Goal: Task Accomplishment & Management: Manage account settings

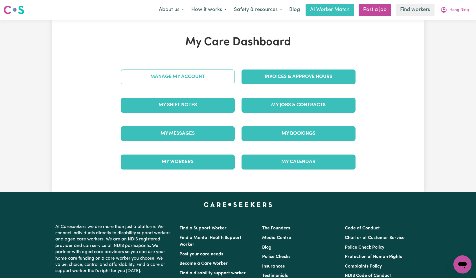
click at [208, 82] on link "Manage My Account" at bounding box center [178, 76] width 114 height 15
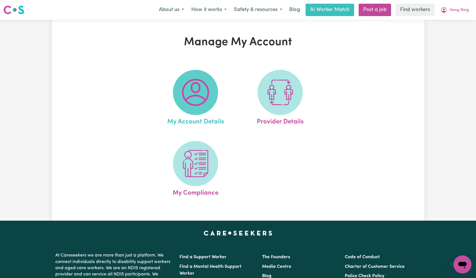
click at [206, 97] on img at bounding box center [195, 92] width 27 height 27
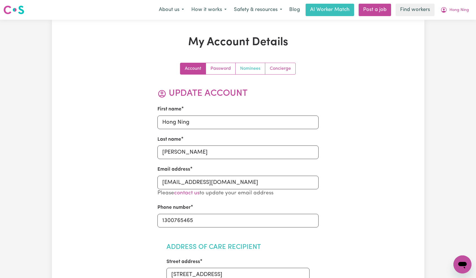
drag, startPoint x: 249, startPoint y: 65, endPoint x: 251, endPoint y: 77, distance: 11.5
click at [249, 65] on link "Nominees" at bounding box center [251, 68] width 30 height 11
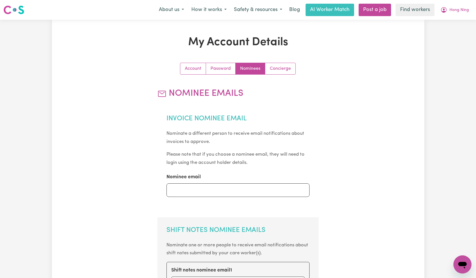
scroll to position [121, 0]
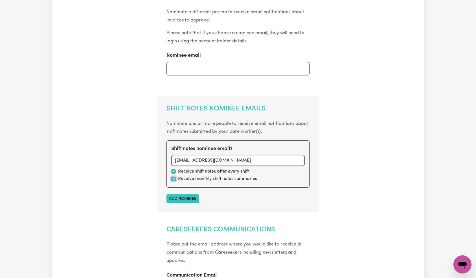
click at [173, 179] on input "checkbox" at bounding box center [173, 178] width 5 height 5
checkbox input "false"
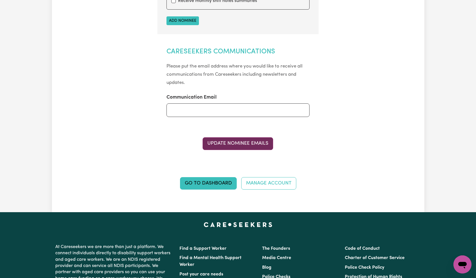
click at [263, 145] on button "Update Nominee Emails" at bounding box center [238, 143] width 71 height 12
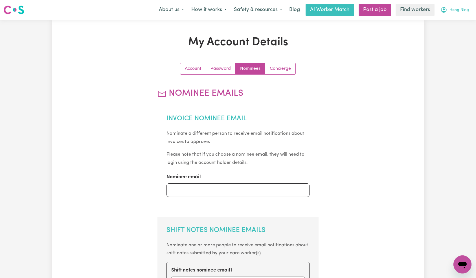
click at [459, 9] on span "Hong Ning" at bounding box center [459, 10] width 19 height 6
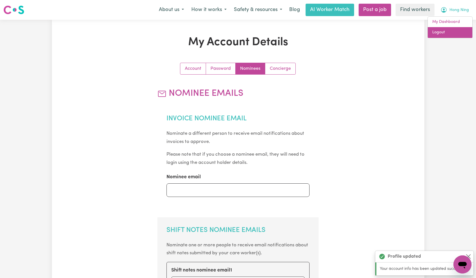
click at [453, 33] on link "Logout" at bounding box center [450, 32] width 45 height 11
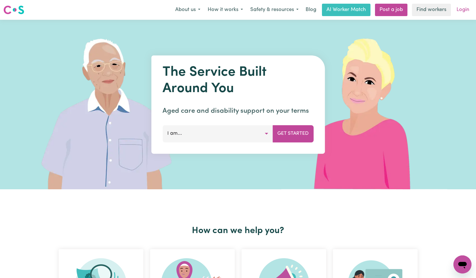
click at [460, 8] on link "Login" at bounding box center [462, 10] width 19 height 12
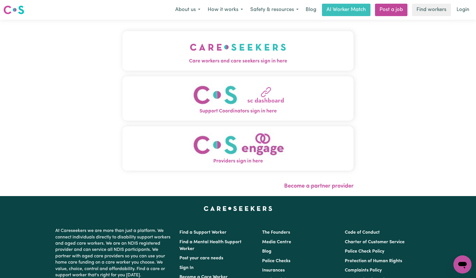
click at [190, 49] on img "Care workers and care seekers sign in here" at bounding box center [238, 47] width 96 height 21
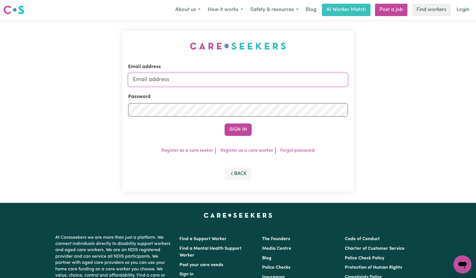
click at [235, 73] on input "Email address" at bounding box center [238, 80] width 220 height 14
paste input "[EMAIL_ADDRESS][DOMAIN_NAME]"
type input "[EMAIL_ADDRESS][DOMAIN_NAME]"
click at [238, 133] on button "Sign In" at bounding box center [238, 129] width 27 height 12
